Goal: Information Seeking & Learning: Learn about a topic

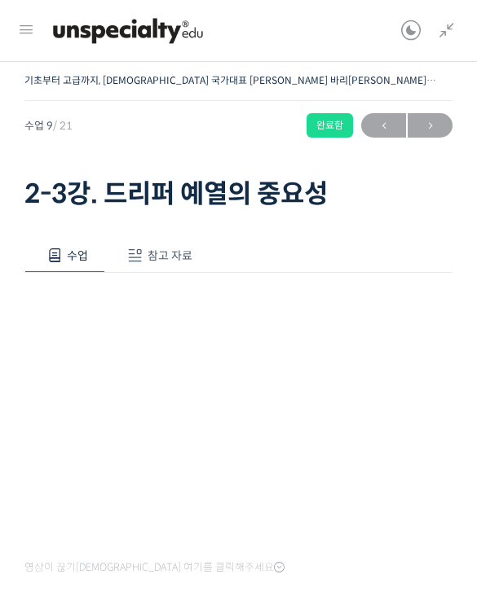
click at [150, 248] on span "참고 자료" at bounding box center [169, 255] width 45 height 15
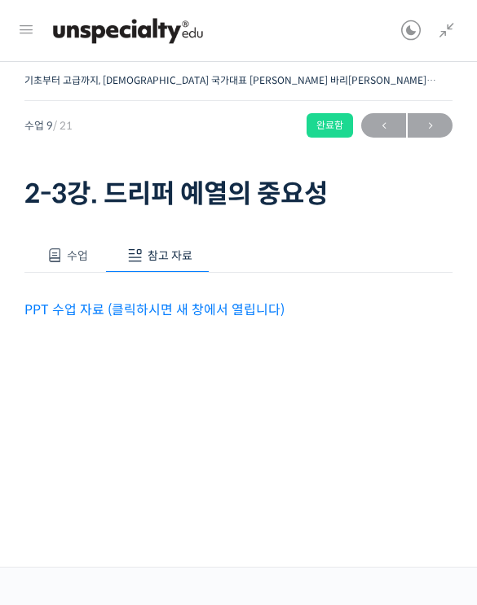
click at [240, 308] on link "PPT 수업 자료 (클릭하시면 새 창에서 열립니다)" at bounding box center [154, 309] width 260 height 17
click at [84, 253] on span "수업" at bounding box center [77, 255] width 21 height 15
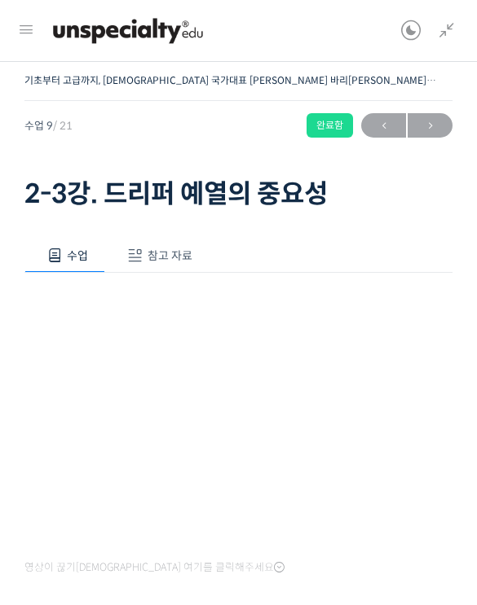
click at [426, 132] on span "→" at bounding box center [429, 126] width 45 height 22
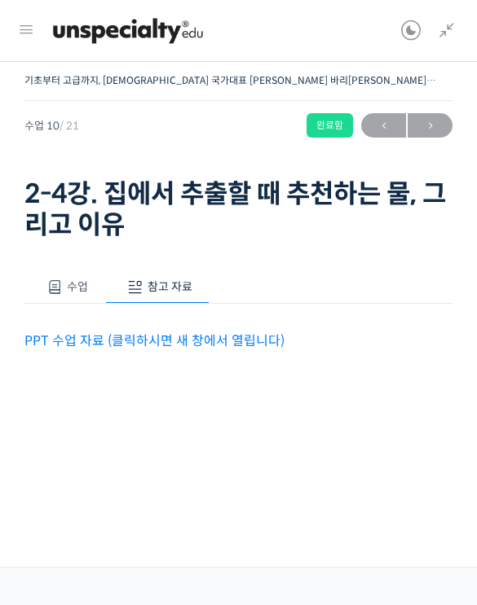
scroll to position [707, 0]
click at [248, 341] on link "PPT 수업 자료 (클릭하시면 새 창에서 열립니다)" at bounding box center [154, 340] width 260 height 17
click at [64, 299] on button "수업" at bounding box center [64, 287] width 81 height 34
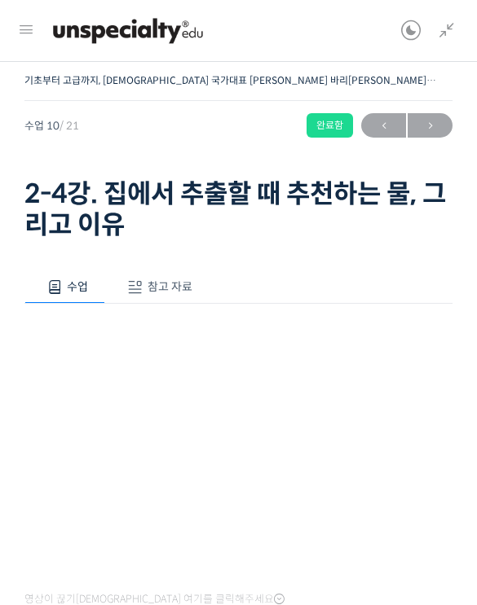
click at [449, 42] on link at bounding box center [443, 31] width 28 height 62
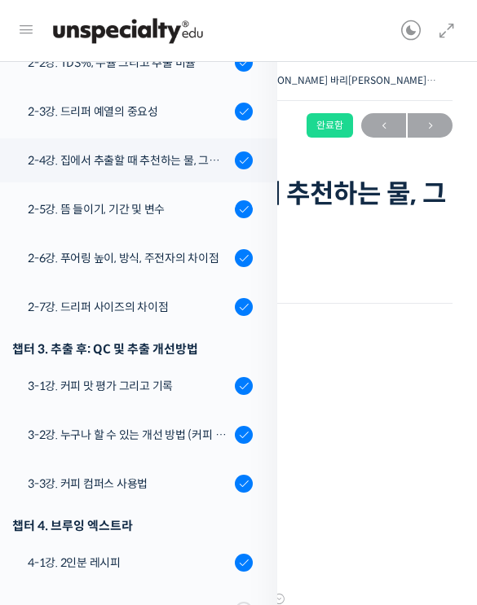
click at [405, 258] on div "수업 참고 자료 영상이 끊기신다면 여기를 클릭해주세요 PPT 수업 자료 (클릭하시면 새 창에서 열립니다)" at bounding box center [238, 475] width 428 height 458
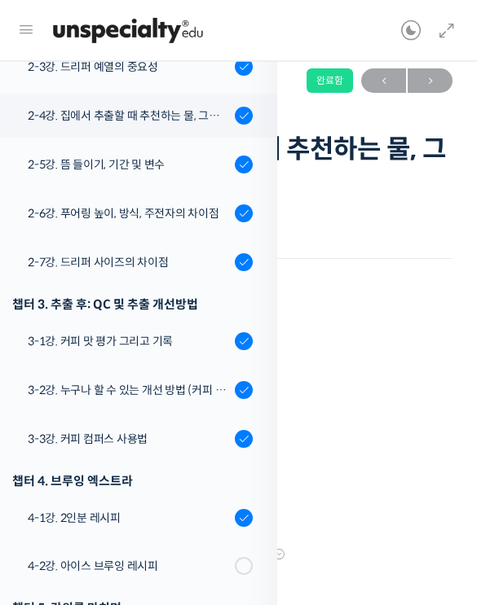
click at [446, 35] on icon at bounding box center [447, 31] width 20 height 20
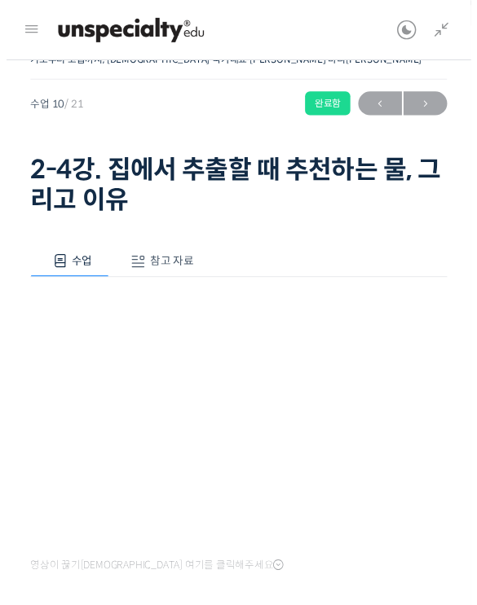
scroll to position [45, 0]
